Goal: Answer question/provide support

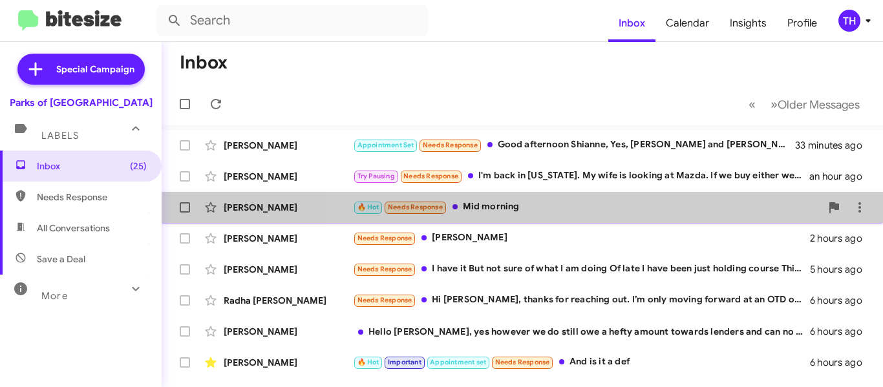
click at [630, 211] on div "🔥 Hot Needs Response Mid morning" at bounding box center [587, 207] width 468 height 15
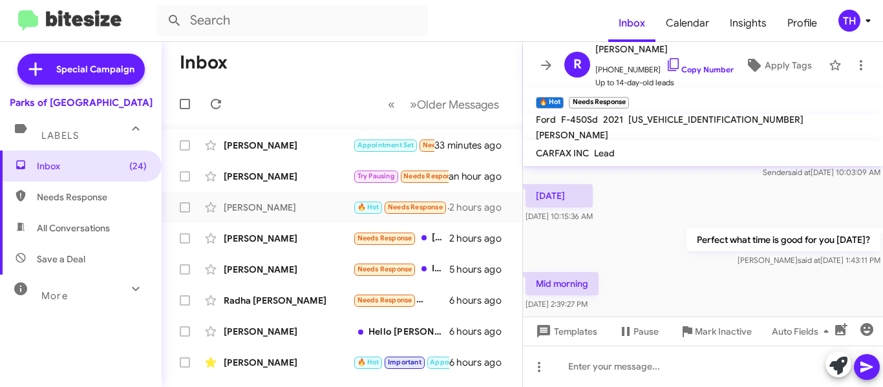
scroll to position [55, 0]
drag, startPoint x: 554, startPoint y: 63, endPoint x: 539, endPoint y: 70, distance: 15.9
click at [554, 63] on icon at bounding box center [547, 66] width 16 height 16
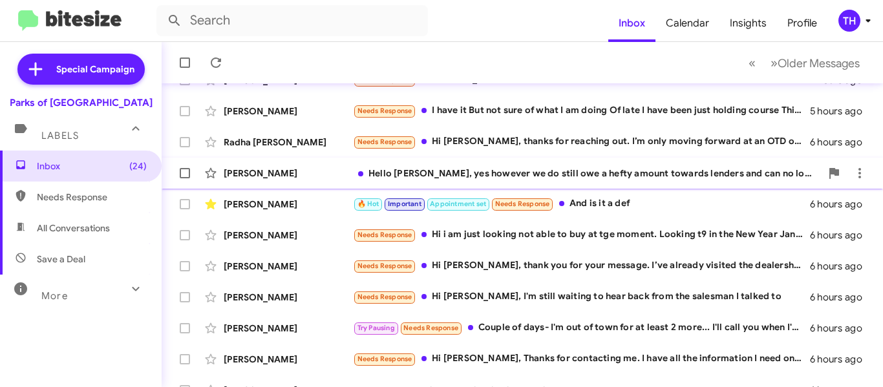
scroll to position [194, 0]
